Goal: Book appointment/travel/reservation

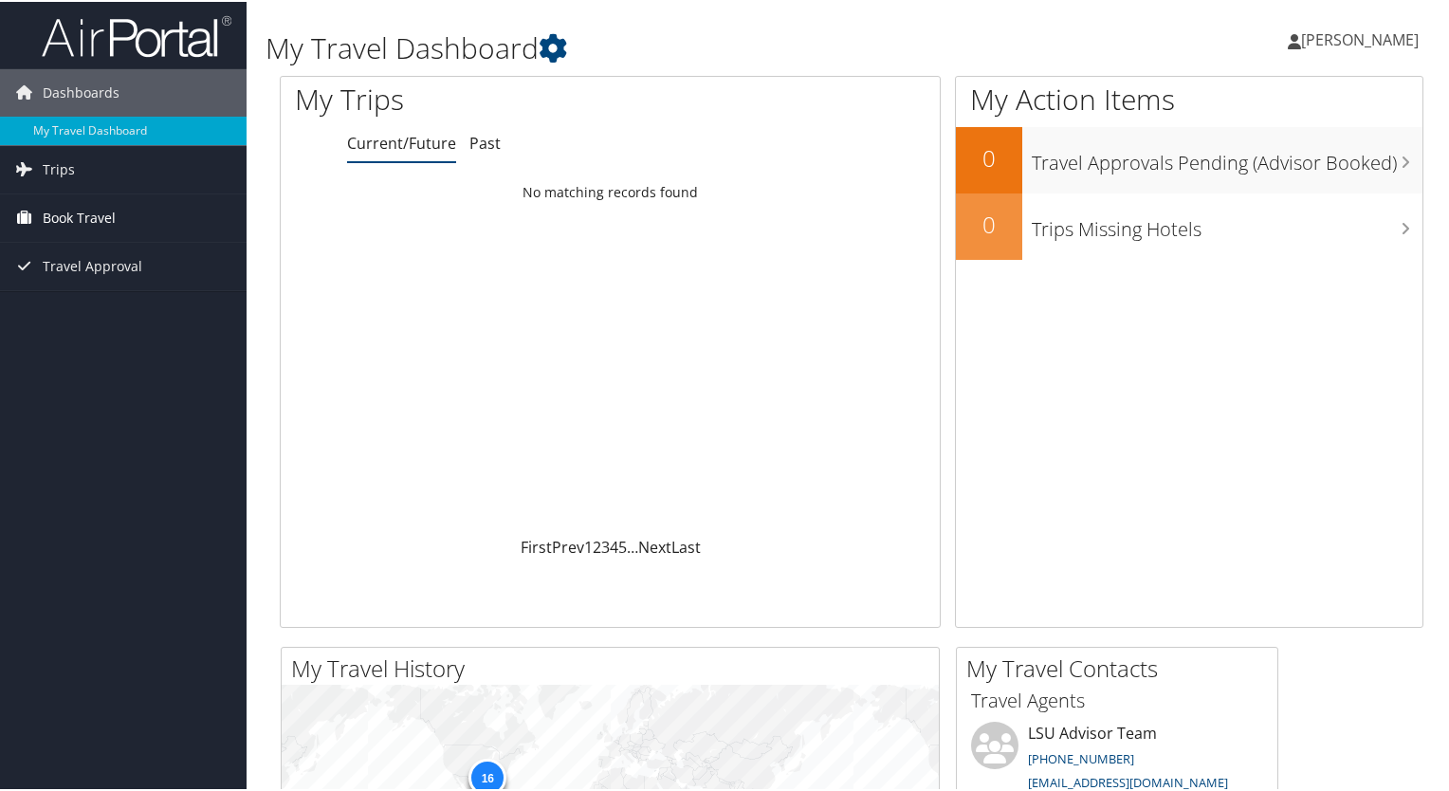
click at [68, 227] on span "Book Travel" at bounding box center [79, 215] width 73 height 47
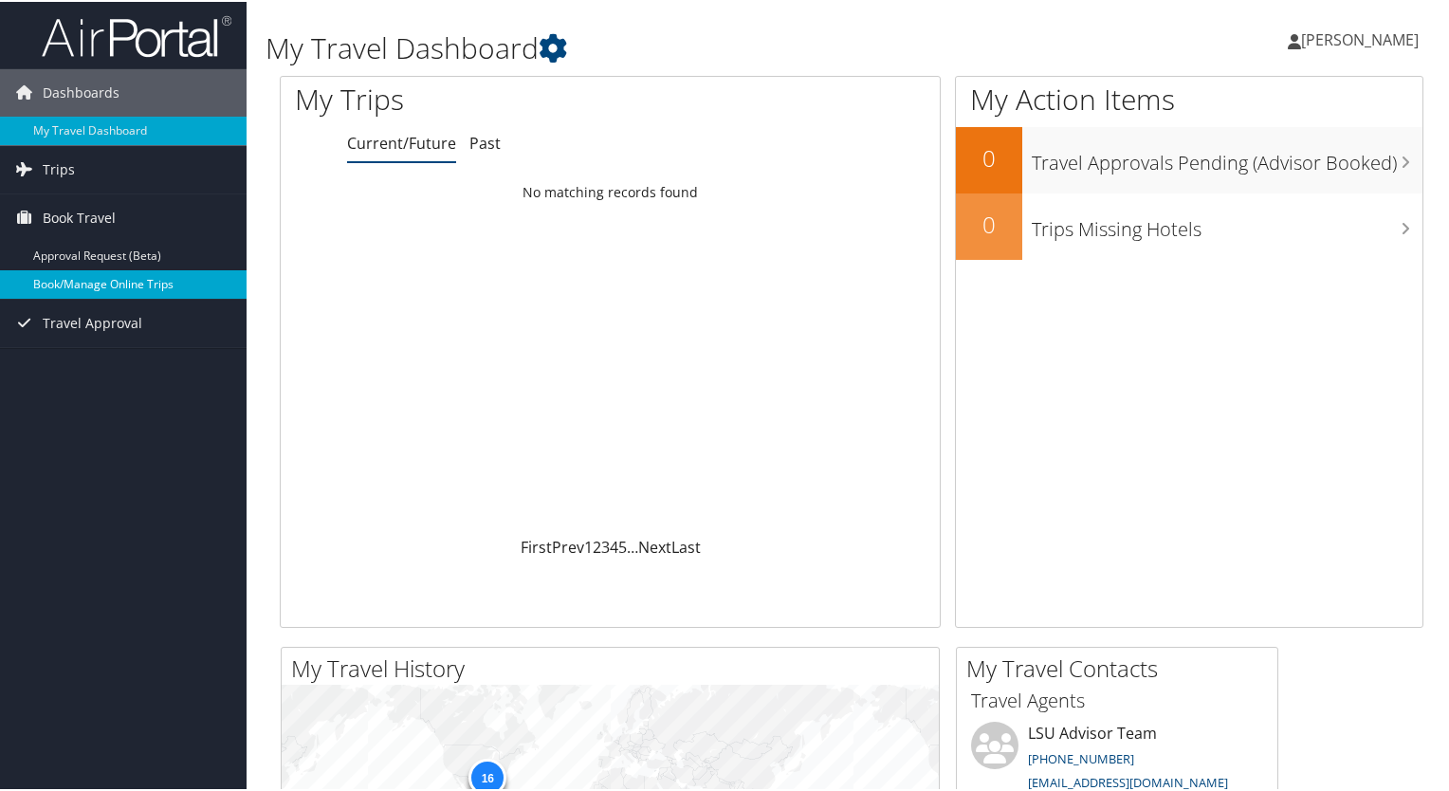
click at [86, 276] on link "Book/Manage Online Trips" at bounding box center [123, 282] width 247 height 28
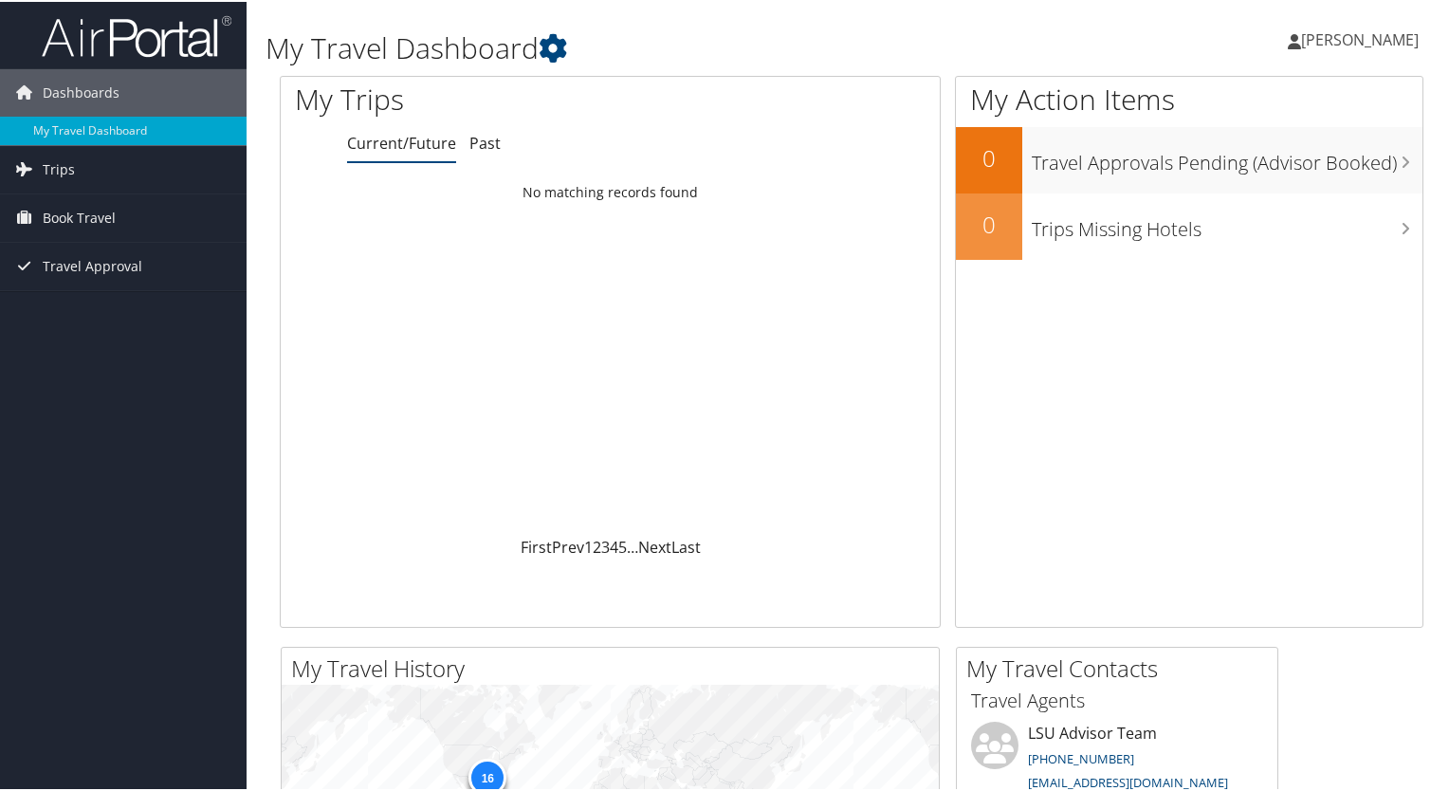
click at [1320, 35] on span "[PERSON_NAME]" at bounding box center [1360, 37] width 118 height 21
click at [1288, 164] on link "View Travel Profile" at bounding box center [1309, 169] width 211 height 32
click at [1370, 48] on link "[PERSON_NAME]" at bounding box center [1363, 37] width 150 height 57
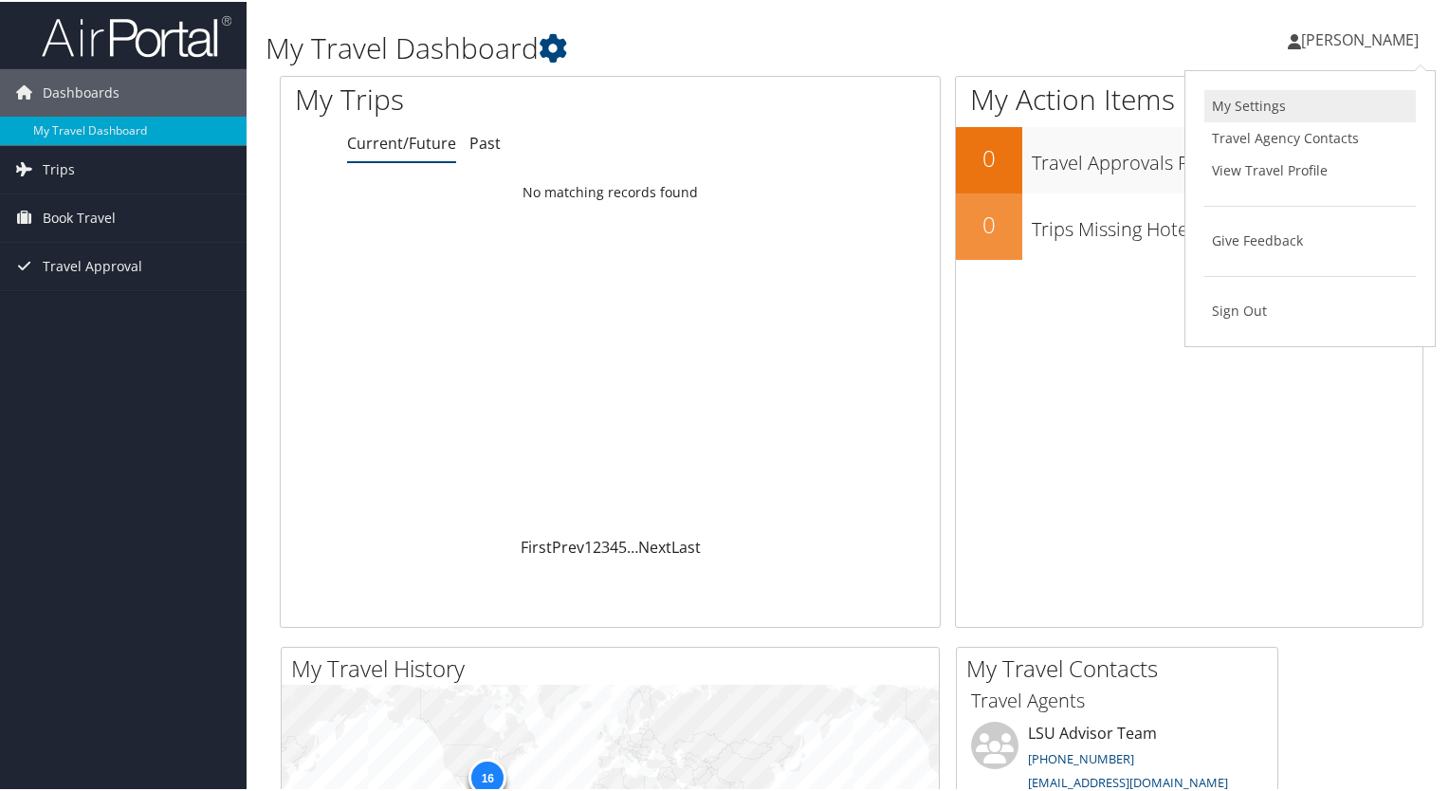
click at [1303, 100] on link "My Settings" at bounding box center [1309, 104] width 211 height 32
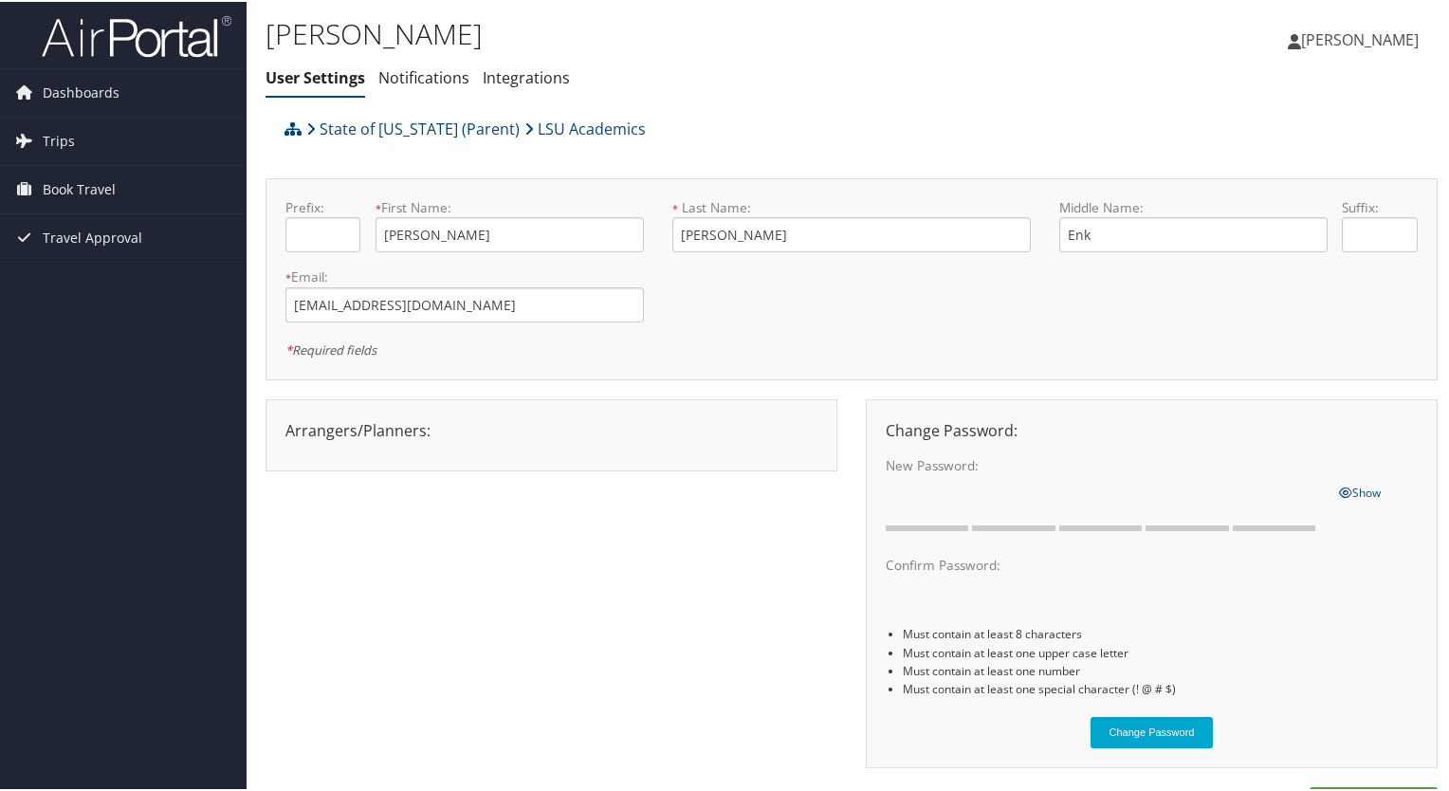
click at [95, 55] on img at bounding box center [137, 34] width 190 height 45
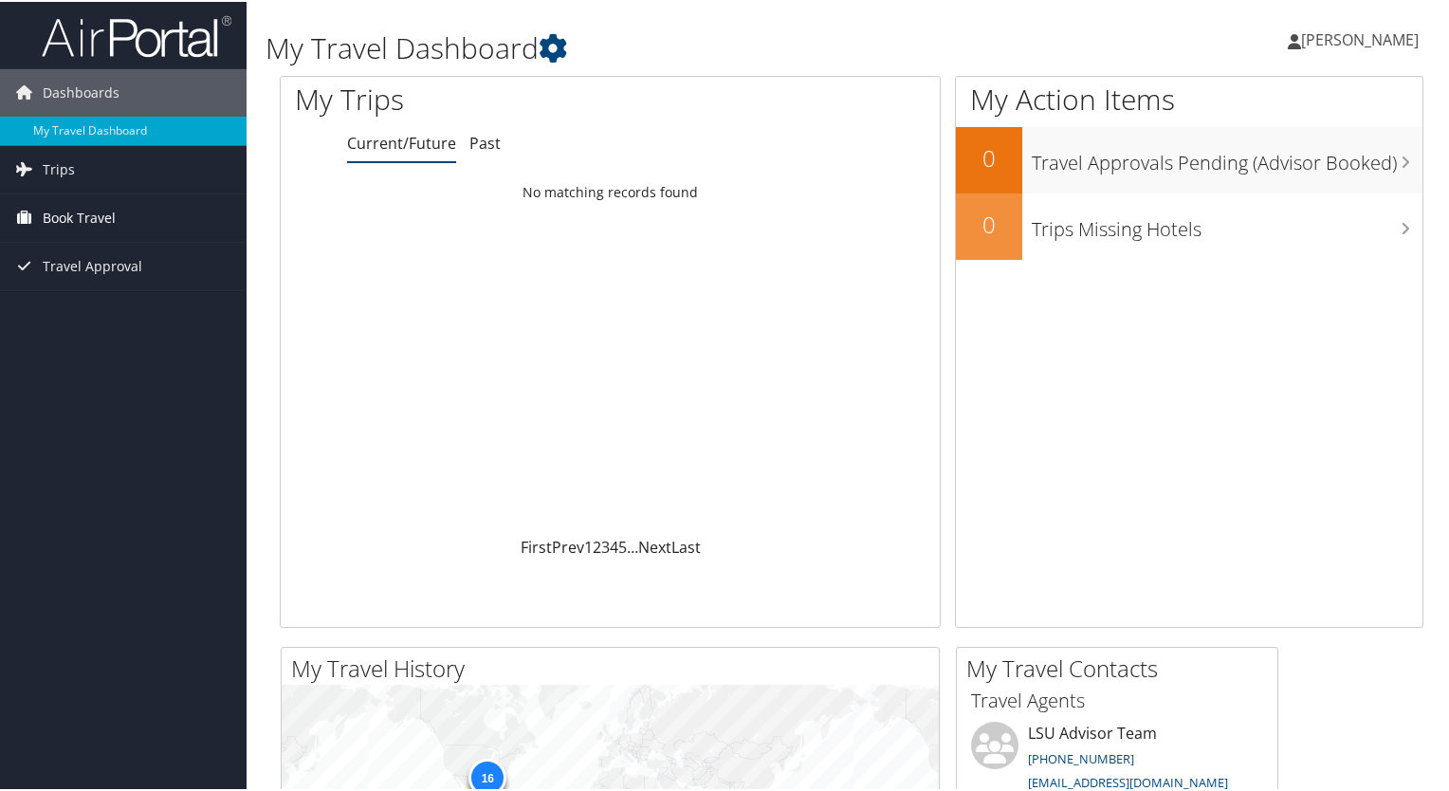
click at [132, 211] on link "Book Travel" at bounding box center [123, 215] width 247 height 47
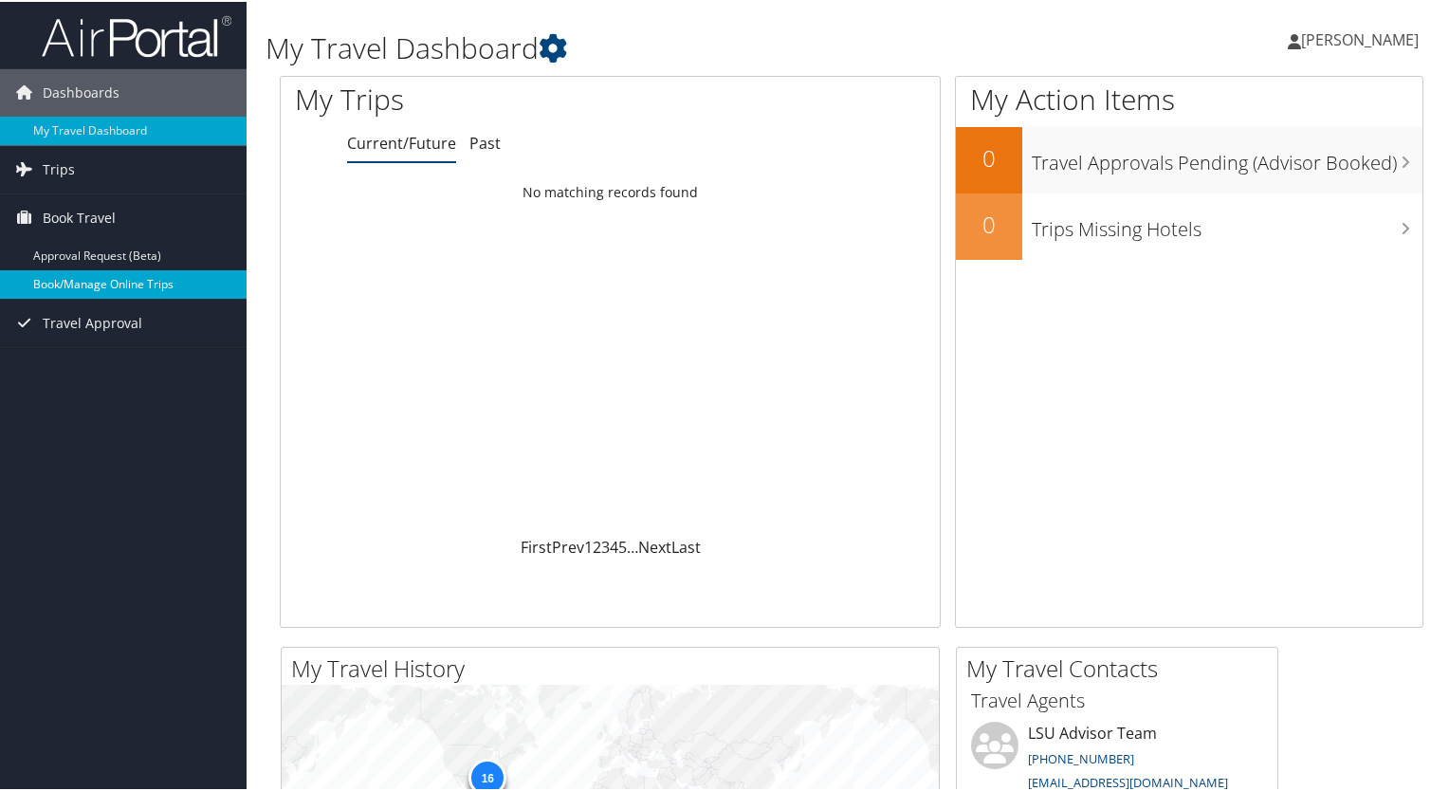
click at [143, 285] on link "Book/Manage Online Trips" at bounding box center [123, 282] width 247 height 28
